Goal: Information Seeking & Learning: Find contact information

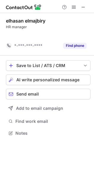
scroll to position [3, 3]
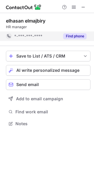
click at [78, 36] on button "Find phone" at bounding box center [74, 36] width 23 height 6
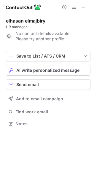
click at [83, 6] on div "Phone number for this profile is not available Try another profile" at bounding box center [47, 10] width 95 height 12
click at [84, 6] on span at bounding box center [83, 7] width 5 height 5
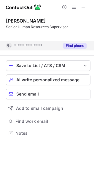
scroll to position [3, 3]
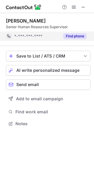
click at [77, 39] on button "Find phone" at bounding box center [74, 36] width 23 height 6
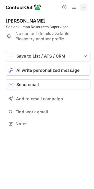
click at [81, 7] on span at bounding box center [83, 7] width 5 height 5
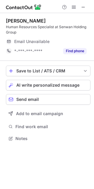
scroll to position [134, 94]
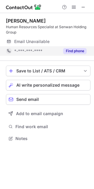
click at [77, 52] on button "Find phone" at bounding box center [74, 51] width 23 height 6
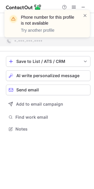
scroll to position [125, 94]
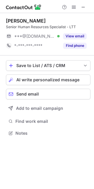
scroll to position [129, 94]
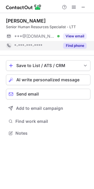
click at [81, 46] on button "Find phone" at bounding box center [74, 46] width 23 height 6
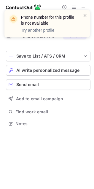
scroll to position [3, 3]
drag, startPoint x: 50, startPoint y: 23, endPoint x: 20, endPoint y: 24, distance: 30.5
click at [20, 24] on div "Phone number for this profile is not available Try another profile" at bounding box center [45, 23] width 76 height 23
copy header "is not available"
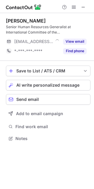
scroll to position [134, 94]
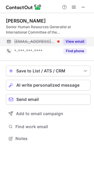
click at [81, 39] on button "View email" at bounding box center [74, 42] width 23 height 6
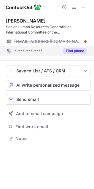
click at [76, 52] on button "Find phone" at bounding box center [74, 51] width 23 height 6
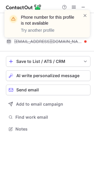
scroll to position [125, 94]
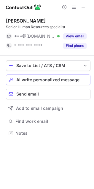
scroll to position [129, 94]
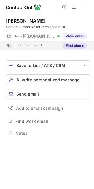
click at [66, 46] on button "Find phone" at bounding box center [74, 46] width 23 height 6
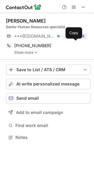
scroll to position [133, 94]
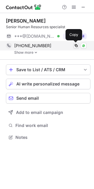
click at [78, 45] on span at bounding box center [76, 45] width 5 height 5
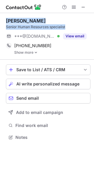
drag, startPoint x: 5, startPoint y: 20, endPoint x: 67, endPoint y: 27, distance: 62.0
click at [67, 27] on div "wesam alzaquzi Senior Human Resources specialist ***@yahoo.com Verified View em…" at bounding box center [47, 79] width 94 height 133
copy div "wesam alzaquzi Senior Human Resources specialist"
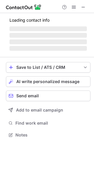
scroll to position [129, 94]
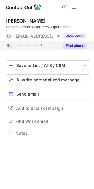
click at [78, 44] on button "Find phone" at bounding box center [74, 46] width 23 height 6
